Goal: Navigation & Orientation: Go to known website

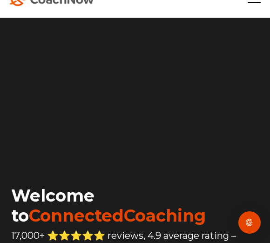
scroll to position [5, 0]
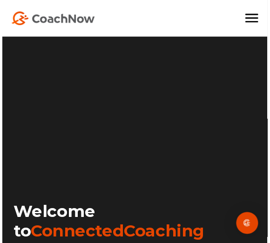
scroll to position [20, 0]
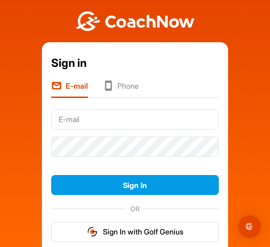
click at [162, 122] on input "text" at bounding box center [134, 119] width 167 height 20
type input "[EMAIL_ADDRESS][DOMAIN_NAME]"
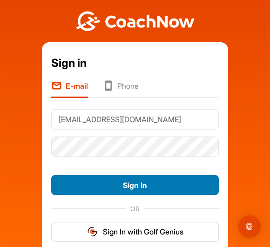
click at [144, 186] on button "Sign In" at bounding box center [134, 185] width 167 height 20
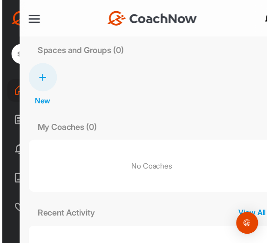
scroll to position [5, 0]
